Goal: Use online tool/utility: Utilize a website feature to perform a specific function

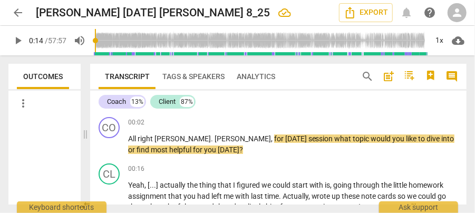
scroll to position [1888, 0]
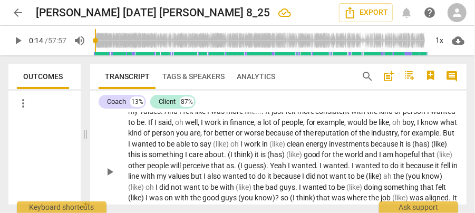
click at [158, 148] on span "wanted" at bounding box center [145, 144] width 26 height 8
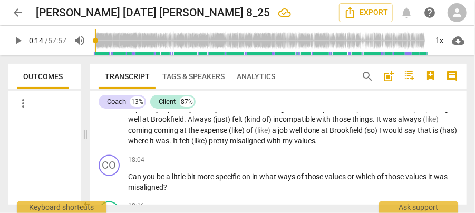
scroll to position [2018, 0]
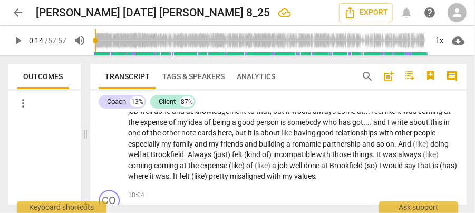
drag, startPoint x: 233, startPoint y: 167, endPoint x: 311, endPoint y: 160, distance: 78.9
click at [259, 148] on span "building" at bounding box center [272, 144] width 27 height 8
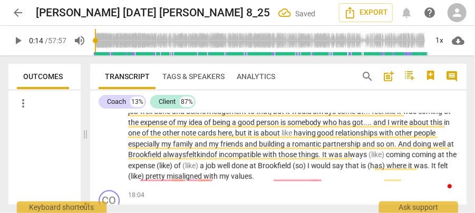
scroll to position [1983, 0]
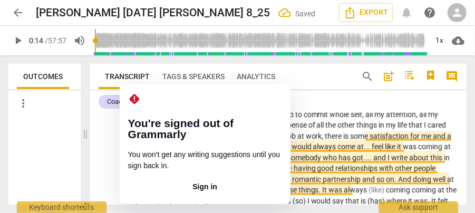
click at [169, 140] on span "Even" at bounding box center [159, 136] width 17 height 8
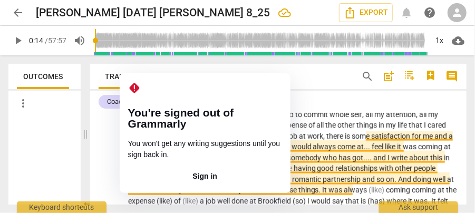
click at [172, 151] on span "done" at bounding box center [163, 146] width 18 height 8
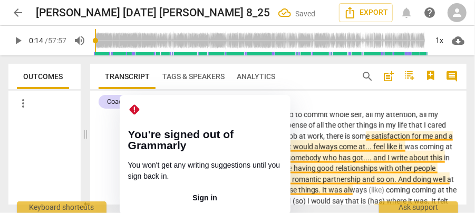
click at [207, 129] on span "resources" at bounding box center [190, 125] width 34 height 8
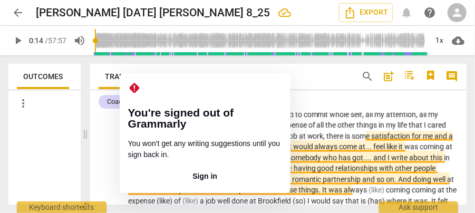
click at [340, 151] on span "come" at bounding box center [350, 146] width 20 height 8
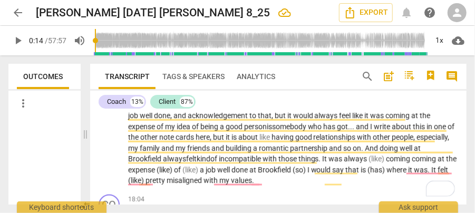
scroll to position [2029, 0]
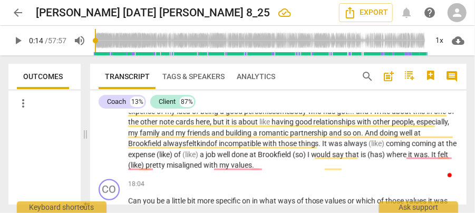
click at [329, 148] on span "was" at bounding box center [336, 143] width 15 height 8
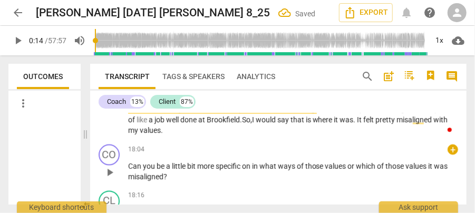
scroll to position [2099, 0]
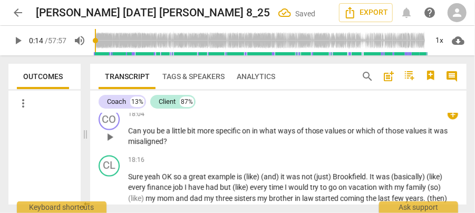
click at [142, 135] on span "Can" at bounding box center [135, 131] width 15 height 8
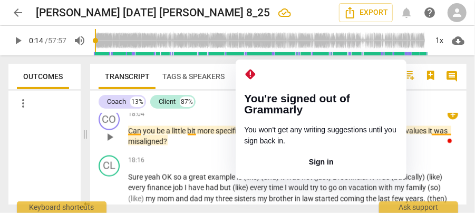
click at [252, 135] on span "on" at bounding box center [247, 131] width 10 height 8
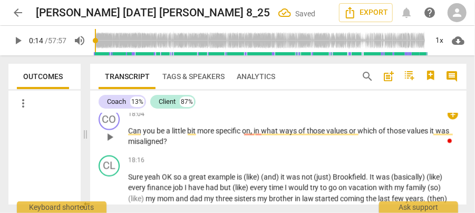
click at [430, 135] on span "values" at bounding box center [419, 131] width 23 height 8
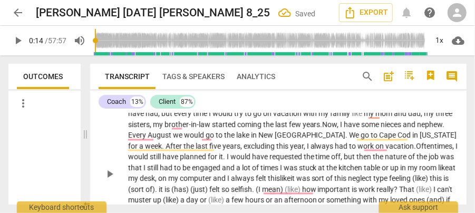
scroll to position [2138, 0]
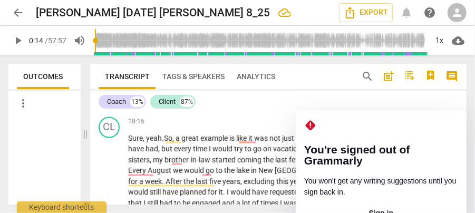
click at [372, 205] on button "Sign in" at bounding box center [381, 213] width 154 height 17
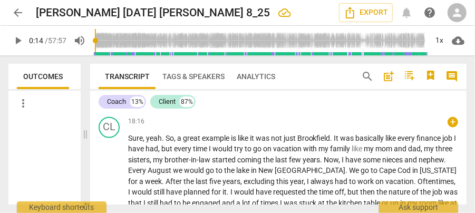
click at [303, 153] on span "vacation" at bounding box center [288, 149] width 30 height 8
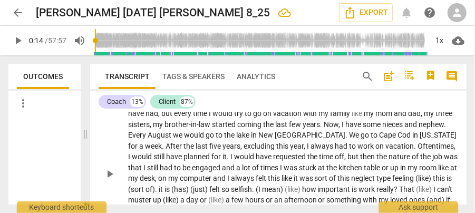
click at [276, 151] on span "excluding" at bounding box center [260, 146] width 33 height 8
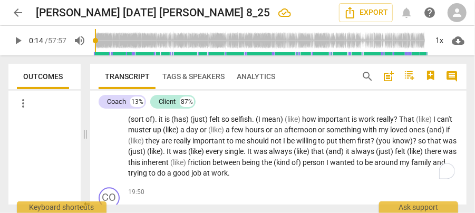
scroll to position [2208, 0]
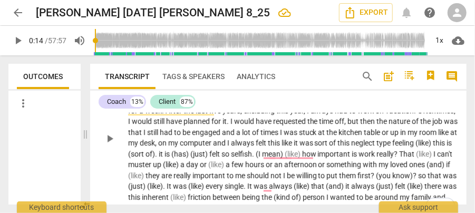
click at [256, 148] on span "always" at bounding box center [243, 143] width 25 height 8
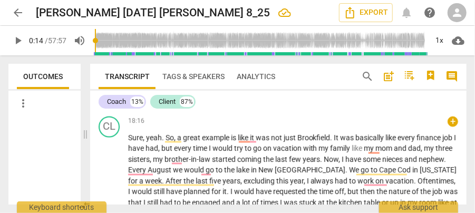
scroll to position [2138, 0]
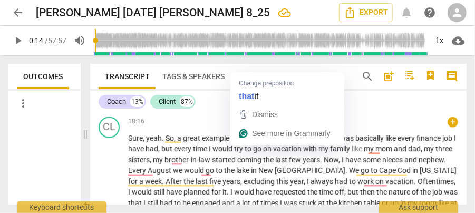
click at [250, 143] on span "like" at bounding box center [244, 138] width 12 height 8
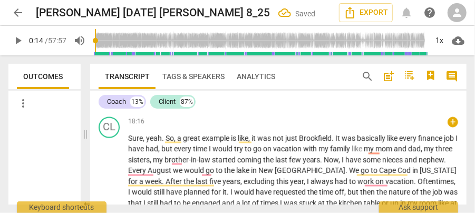
click at [352, 153] on span "family" at bounding box center [342, 149] width 22 height 8
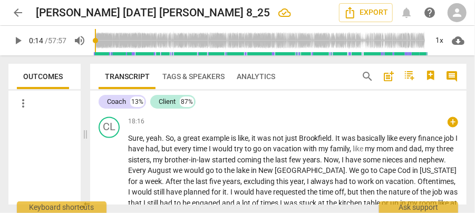
click at [445, 165] on span "." at bounding box center [446, 160] width 2 height 8
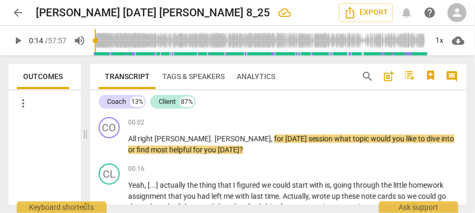
scroll to position [2208, 0]
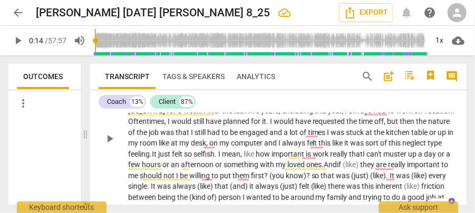
click at [264, 148] on span "computer" at bounding box center [247, 143] width 33 height 8
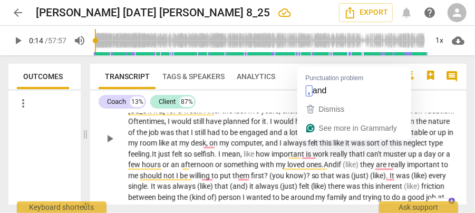
click at [269, 137] on span "engaged" at bounding box center [254, 133] width 30 height 8
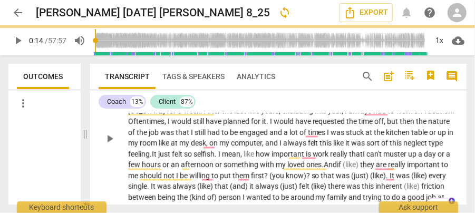
click at [269, 137] on span "engaged" at bounding box center [254, 133] width 30 height 8
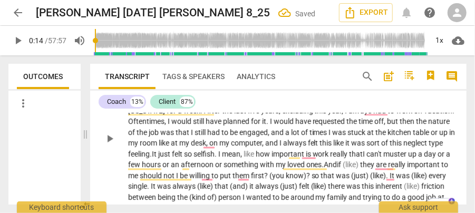
click at [159, 148] on span "room" at bounding box center [149, 143] width 19 height 8
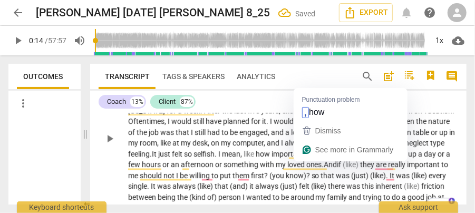
click at [256, 159] on span "like" at bounding box center [250, 154] width 12 height 8
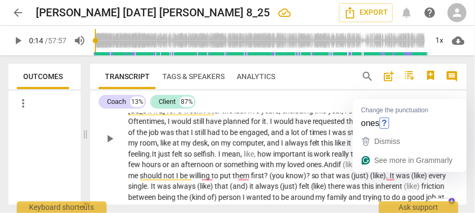
click at [329, 169] on span "ones. A" at bounding box center [317, 165] width 23 height 8
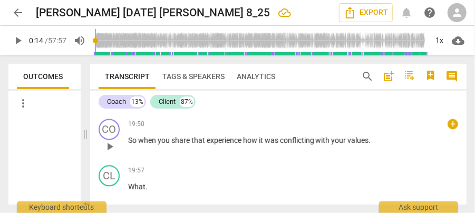
scroll to position [2314, 0]
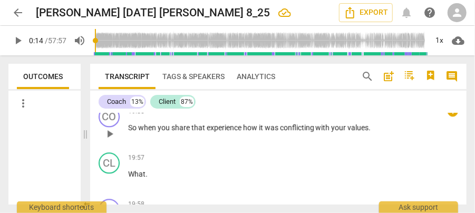
click at [137, 132] on span "So" at bounding box center [133, 127] width 10 height 8
click at [129, 178] on span "What" at bounding box center [136, 174] width 17 height 8
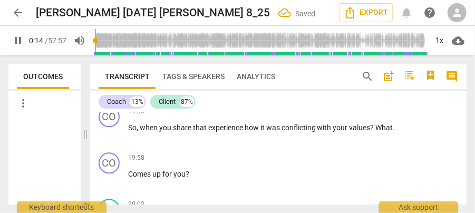
scroll to position [21, 0]
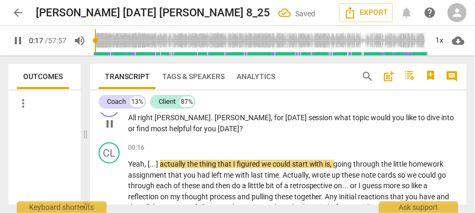
click at [19, 39] on span "pause" at bounding box center [18, 40] width 13 height 13
type input "18"
click at [212, 128] on p "All right Paul . Paul , for today's session what topic would you like to dive i…" at bounding box center [293, 123] width 330 height 22
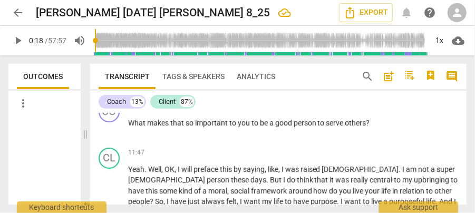
scroll to position [1463, 0]
